Goal: Task Accomplishment & Management: Manage account settings

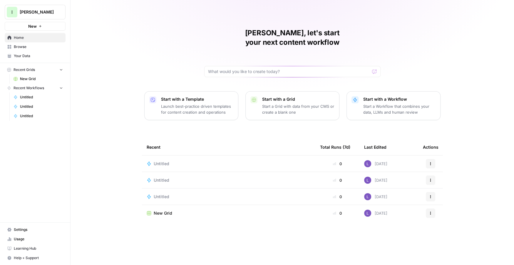
click at [26, 241] on span "Usage" at bounding box center [38, 238] width 49 height 5
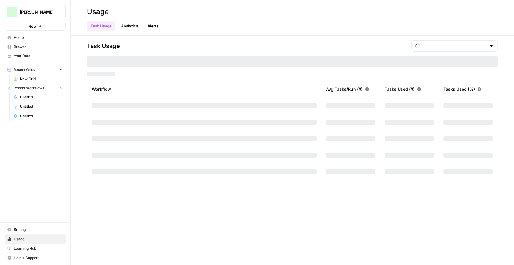
type input "October Included Tasks"
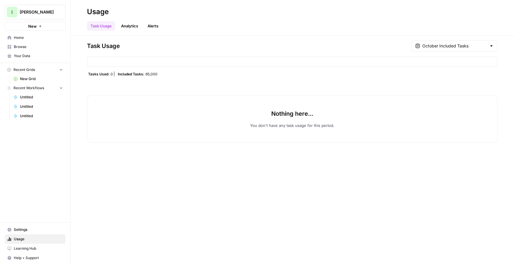
click at [41, 14] on span "[PERSON_NAME]" at bounding box center [38, 12] width 36 height 6
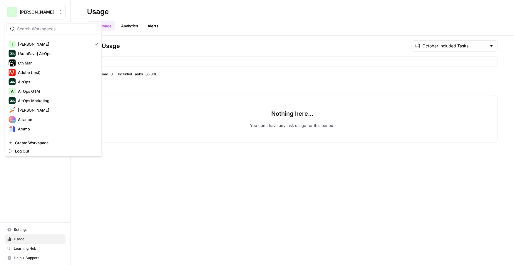
click at [24, 226] on link "Settings" at bounding box center [35, 229] width 61 height 9
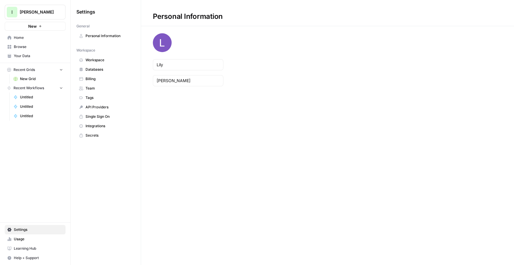
click at [94, 59] on span "Workspace" at bounding box center [109, 59] width 47 height 5
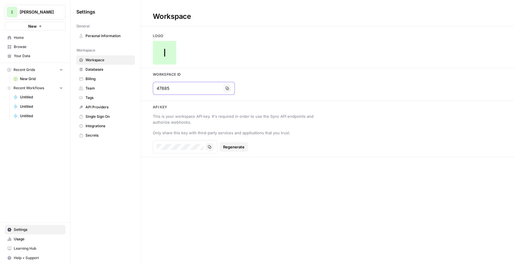
click at [225, 88] on icon "button" at bounding box center [227, 88] width 4 height 4
